Goal: Find contact information: Obtain details needed to contact an individual or organization

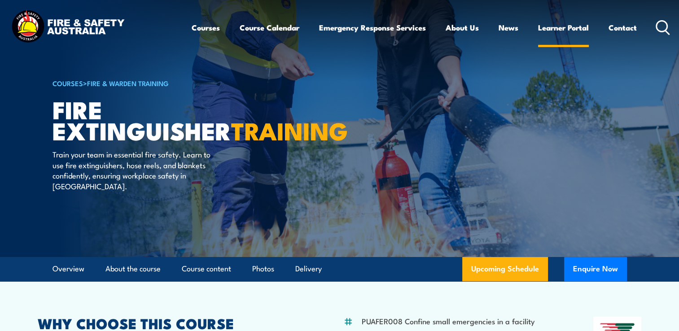
click at [550, 29] on link "Learner Portal" at bounding box center [563, 28] width 51 height 24
click at [616, 26] on link "Contact" at bounding box center [623, 28] width 28 height 24
